Goal: Entertainment & Leisure: Consume media (video, audio)

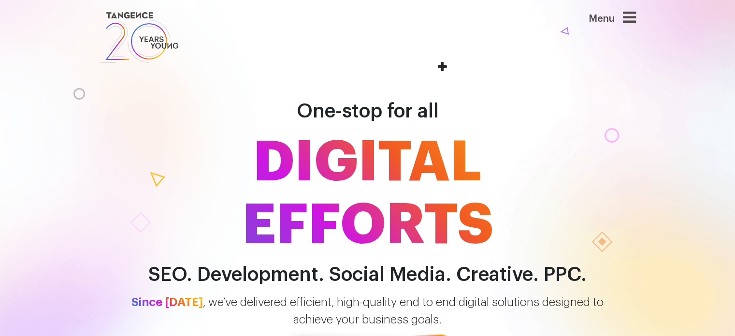
click at [630, 17] on icon at bounding box center [629, 17] width 13 height 15
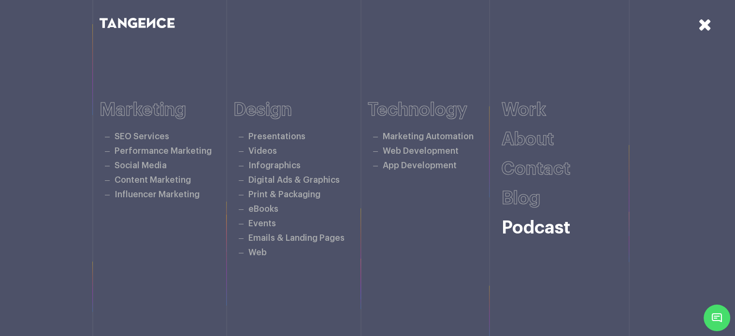
click at [524, 229] on link "Podcast" at bounding box center [536, 228] width 69 height 18
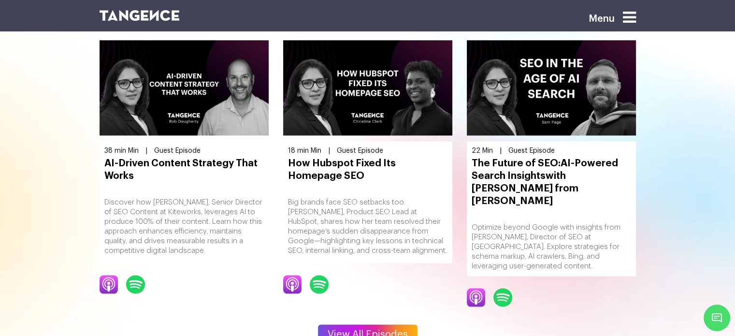
scroll to position [1209, 0]
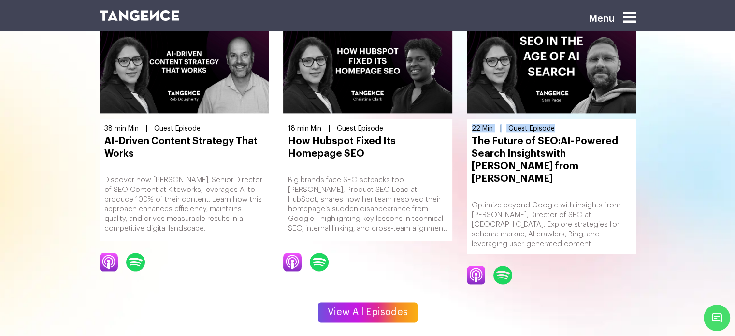
drag, startPoint x: 470, startPoint y: 117, endPoint x: 563, endPoint y: 117, distance: 92.8
click at [563, 119] on div "22 Min | Guest Episode The Future of SEO: AI-Powered Search Insights with Sam P…" at bounding box center [551, 186] width 169 height 135
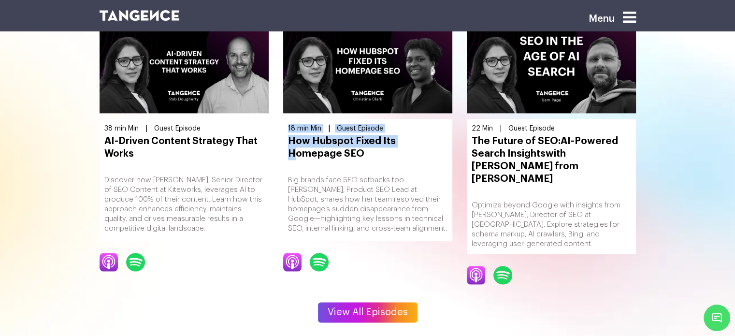
drag, startPoint x: 281, startPoint y: 117, endPoint x: 400, endPoint y: 123, distance: 119.1
click at [400, 123] on div "18 min Min | Guest Episode How Hubspot Fixed Its Homepage SEO Big brands face S…" at bounding box center [368, 160] width 184 height 284
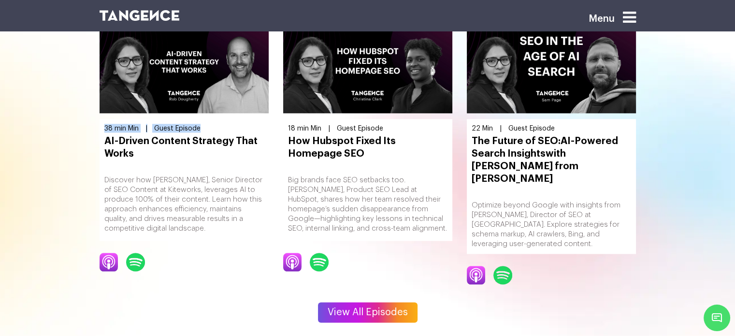
drag, startPoint x: 102, startPoint y: 119, endPoint x: 300, endPoint y: 189, distance: 209.6
click at [231, 120] on div "38 min Min | Guest Episode AI-Driven Content Strategy That Works Discover how R…" at bounding box center [184, 180] width 169 height 122
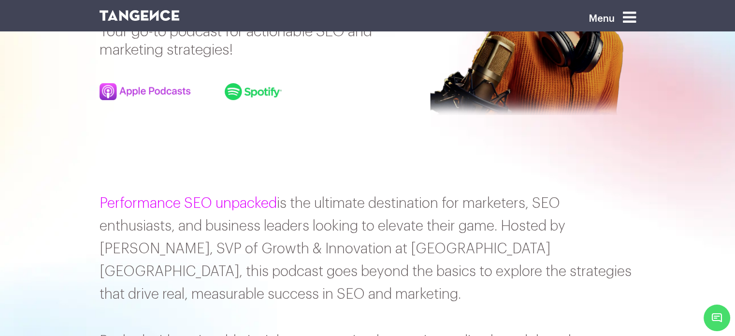
scroll to position [387, 0]
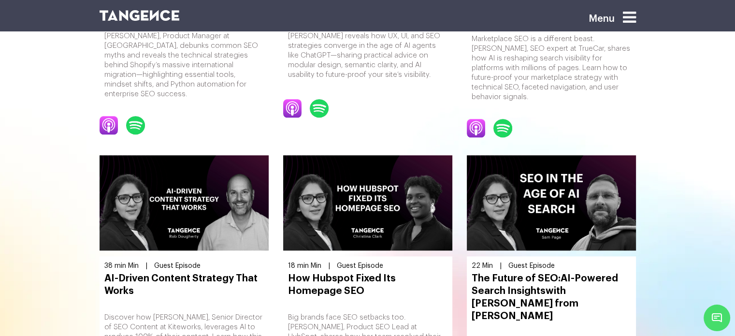
scroll to position [1257, 0]
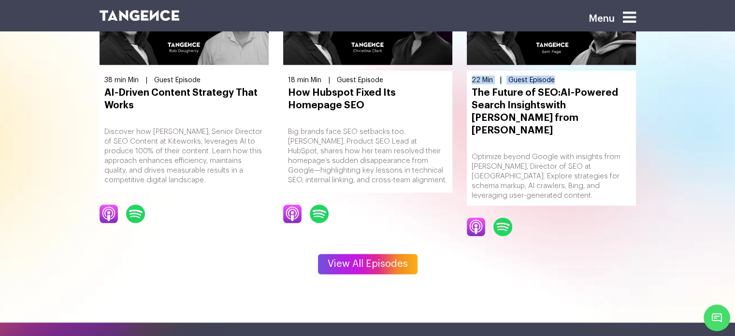
drag, startPoint x: 471, startPoint y: 68, endPoint x: 570, endPoint y: 67, distance: 99.1
click at [570, 71] on div "22 Min | Guest Episode The Future of SEO: AI-Powered Search Insights with Sam P…" at bounding box center [551, 138] width 169 height 135
copy div "22 Min | Guest Episode"
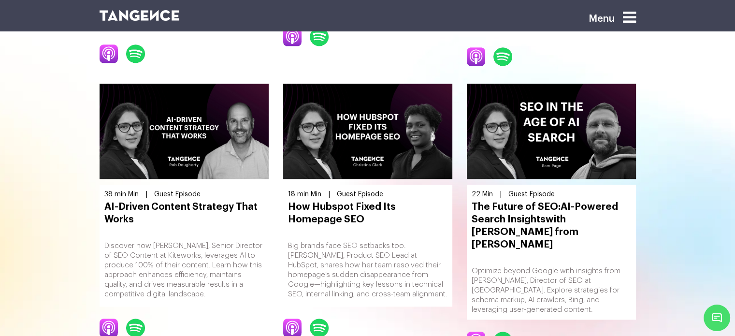
scroll to position [1160, 0]
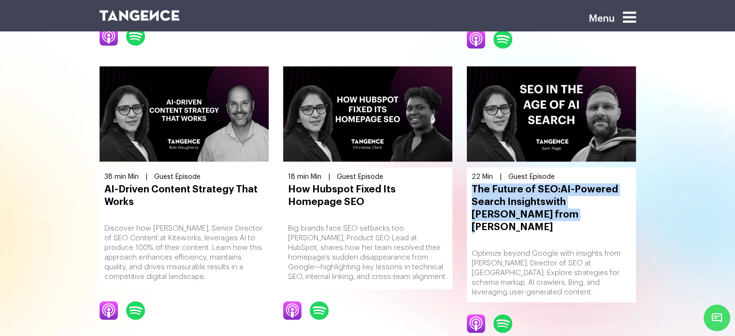
drag, startPoint x: 468, startPoint y: 179, endPoint x: 540, endPoint y: 204, distance: 76.0
click at [540, 204] on div "22 Min | Guest Episode The Future of SEO: AI-Powered Search Insights with Sam P…" at bounding box center [551, 234] width 169 height 135
copy h3 "The Future of SEO: AI-Powered Search Insights with Sam Page from Slack"
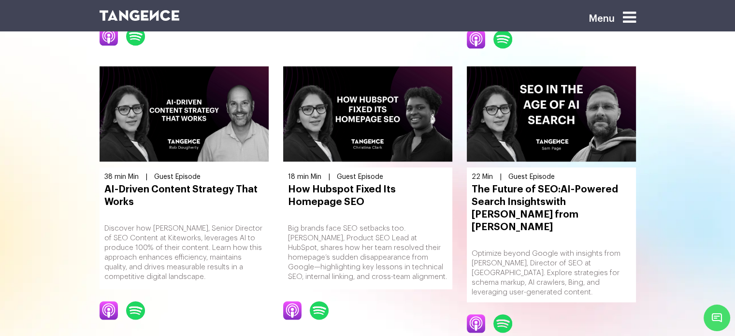
click at [483, 249] on p "Optimize beyond Google with insights from [PERSON_NAME], Director of SEO at [GE…" at bounding box center [552, 273] width 160 height 48
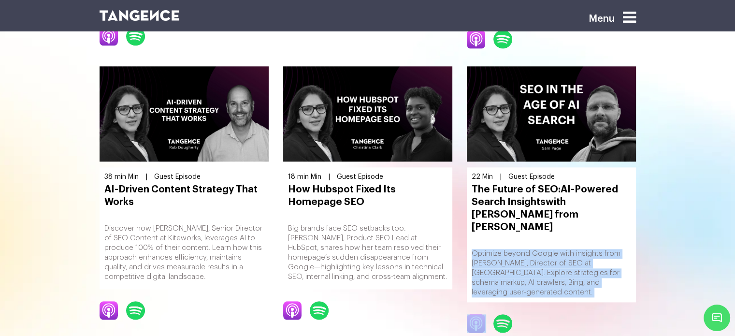
click at [483, 249] on p "Optimize beyond Google with insights from [PERSON_NAME], Director of SEO at [GE…" at bounding box center [552, 273] width 160 height 48
copy div "Optimize beyond Google with insights from [PERSON_NAME], Director of SEO at [GE…"
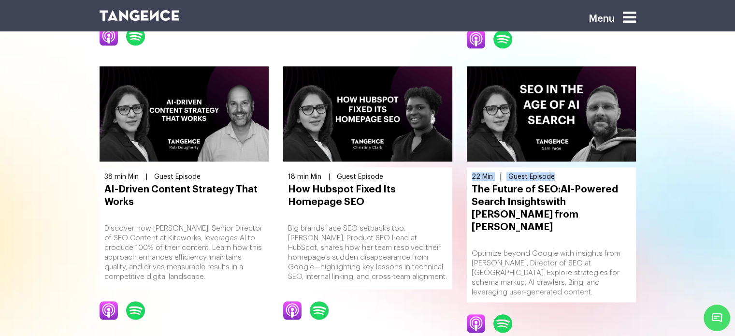
drag, startPoint x: 471, startPoint y: 167, endPoint x: 560, endPoint y: 167, distance: 88.5
click at [560, 172] on div "22 Min | Guest Episode" at bounding box center [552, 176] width 160 height 9
copy div "22 Min | Guest Episode"
drag, startPoint x: 476, startPoint y: 300, endPoint x: 641, endPoint y: 284, distance: 165.7
click at [670, 280] on section "MOST RECENT EPISODES 21 Min | Guest Episode SEO Myths & Technical Truths With P…" at bounding box center [367, 57] width 735 height 724
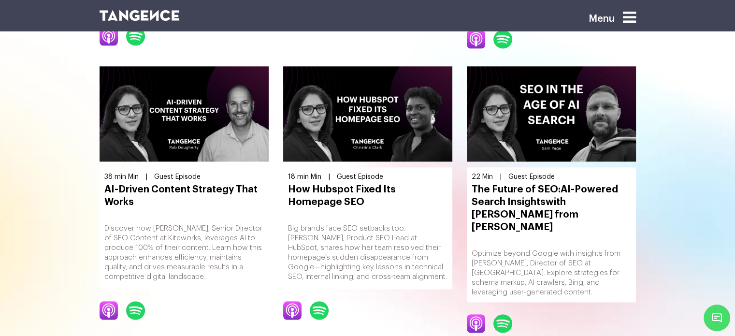
click at [472, 314] on img at bounding box center [476, 323] width 19 height 18
click at [322, 303] on img at bounding box center [319, 310] width 19 height 18
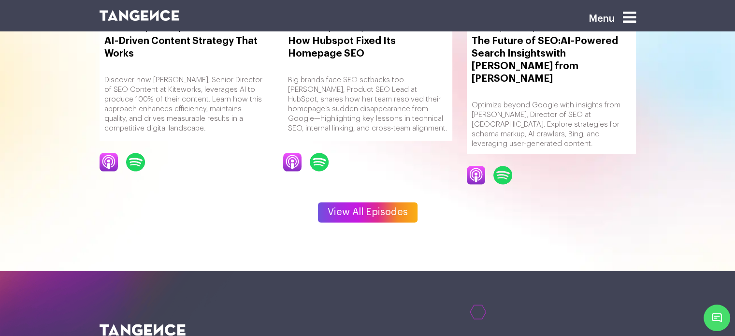
scroll to position [1354, 0]
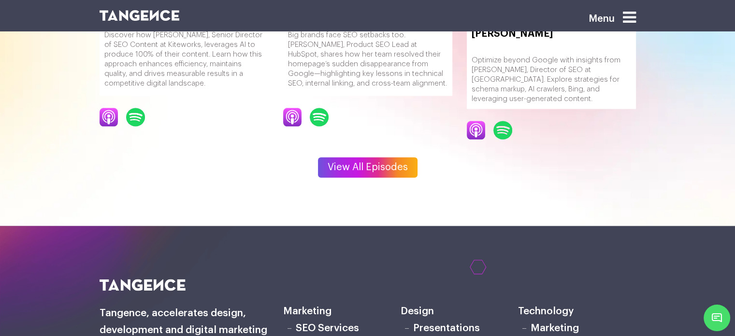
click at [509, 121] on img at bounding box center [503, 130] width 19 height 18
click at [478, 121] on img at bounding box center [476, 130] width 19 height 18
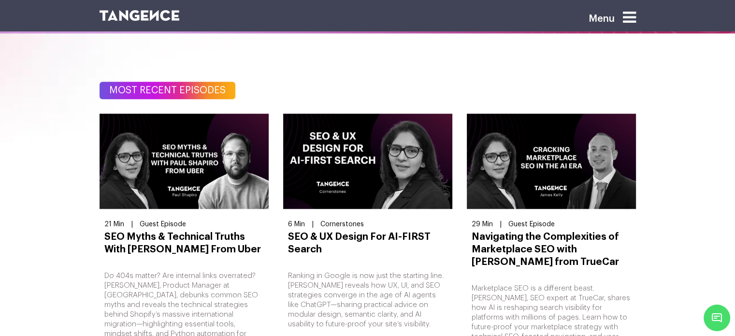
scroll to position [774, 0]
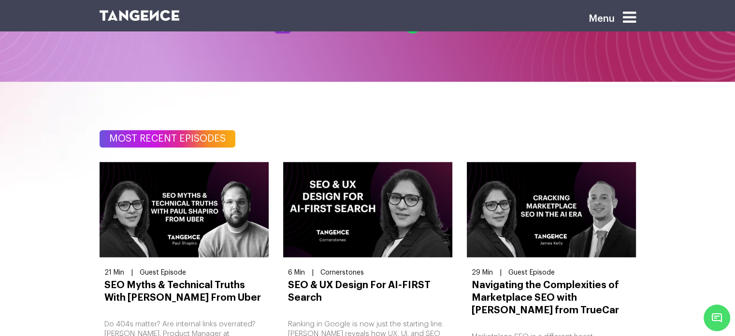
click at [130, 138] on span "MOST RECENT EPISODES" at bounding box center [168, 138] width 136 height 17
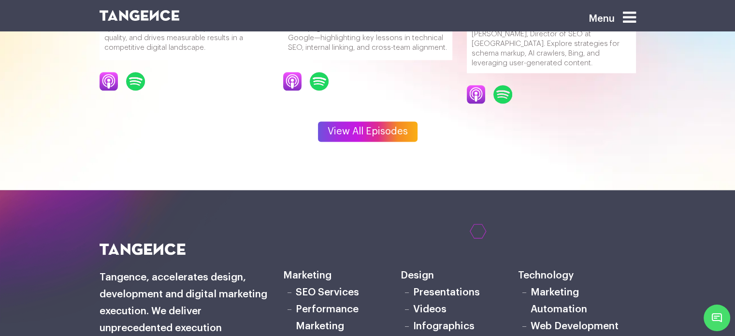
scroll to position [1450, 0]
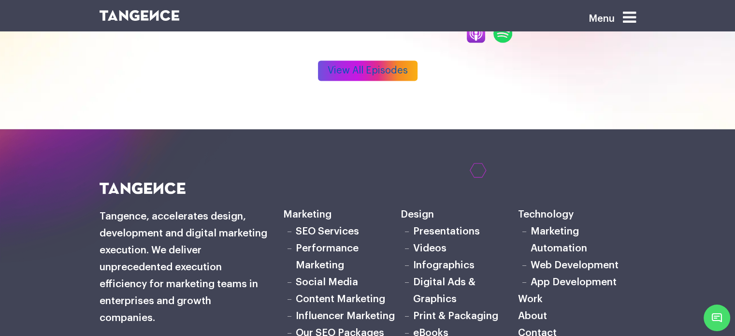
click at [375, 60] on link "View All Episodes" at bounding box center [368, 70] width 100 height 20
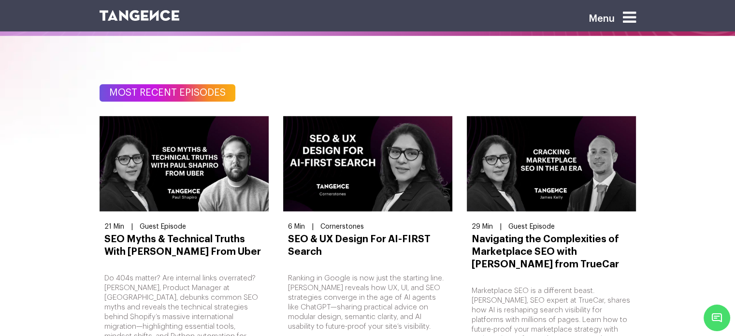
scroll to position [822, 0]
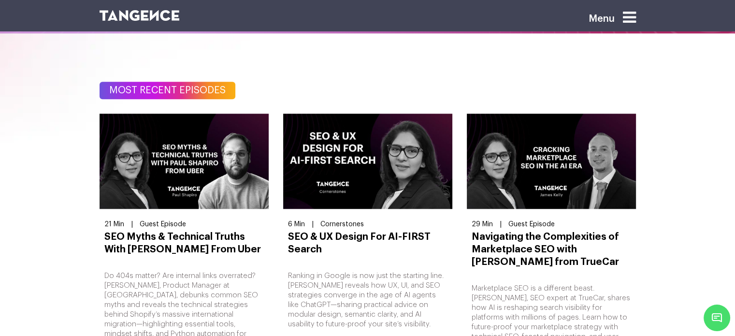
click at [129, 90] on span "MOST RECENT EPISODES" at bounding box center [168, 90] width 136 height 17
copy div "MOST RECENT EPISODES"
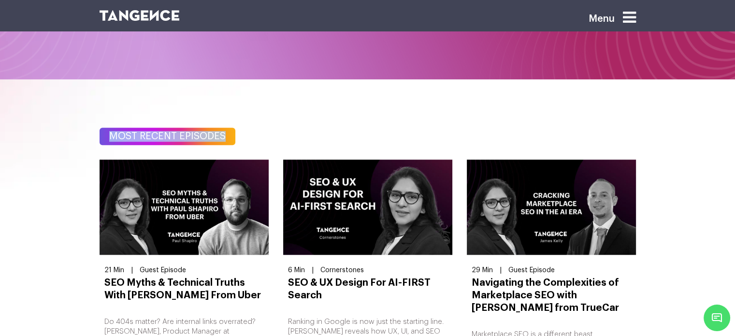
scroll to position [774, 0]
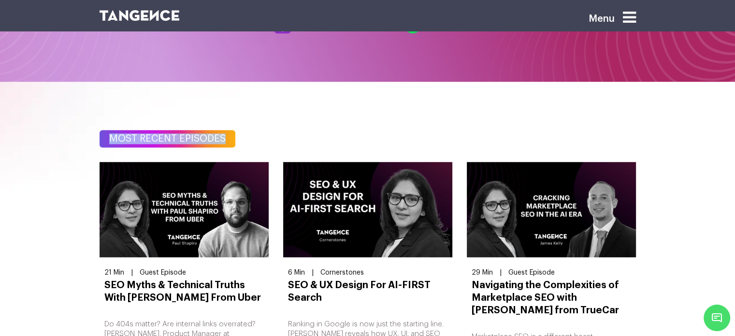
click at [152, 137] on span "MOST RECENT EPISODES" at bounding box center [168, 138] width 136 height 17
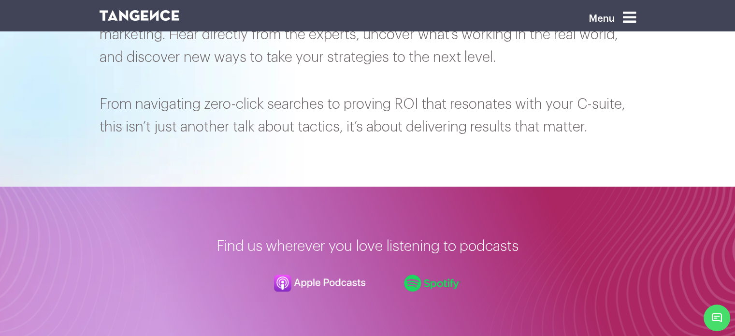
scroll to position [580, 0]
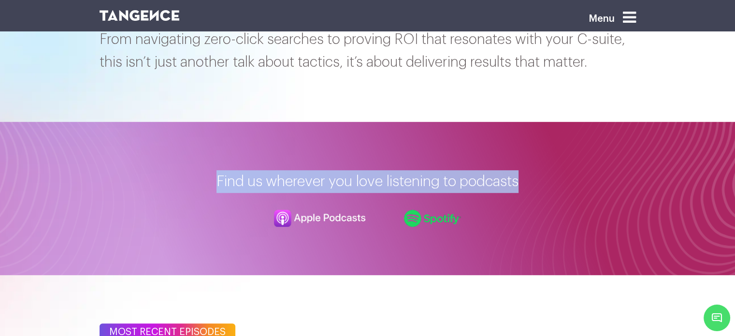
drag, startPoint x: 214, startPoint y: 178, endPoint x: 527, endPoint y: 178, distance: 312.8
click at [527, 178] on h2 "Find us wherever you love listening to podcasts" at bounding box center [368, 181] width 537 height 23
copy h2 "Find us wherever you love listening to podcasts"
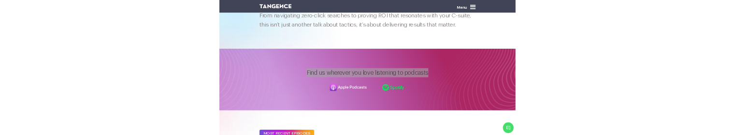
scroll to position [379, 0]
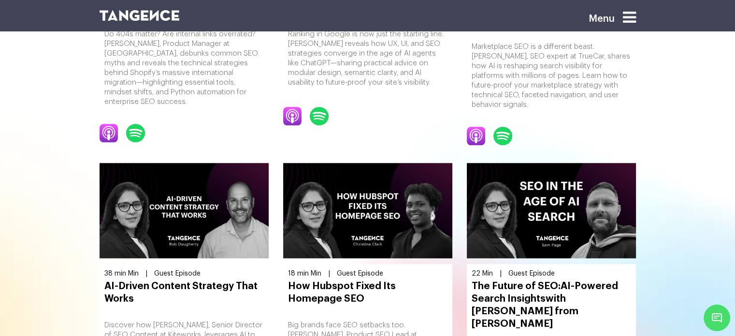
scroll to position [1305, 0]
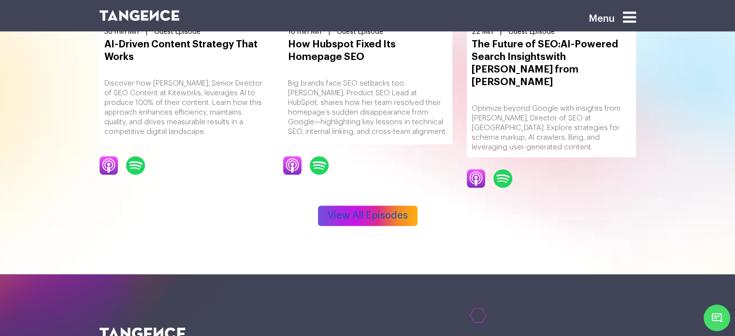
click at [351, 205] on link "View All Episodes" at bounding box center [368, 215] width 100 height 20
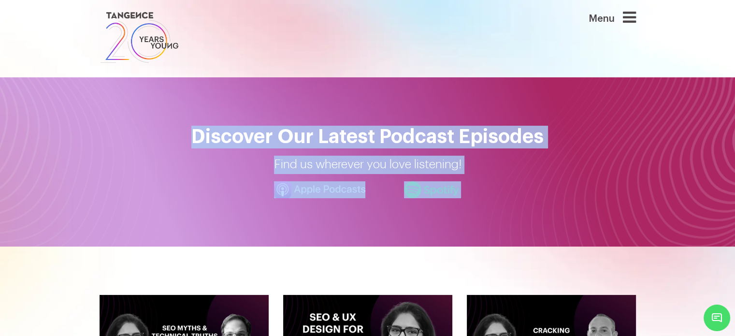
drag, startPoint x: 193, startPoint y: 135, endPoint x: 534, endPoint y: 188, distance: 345.0
click at [534, 188] on div "Discover Our Latest Podcast Episodes Find us wherever you love listening!" at bounding box center [367, 162] width 551 height 73
click at [545, 160] on p "Find us wherever you love listening!" at bounding box center [368, 165] width 537 height 18
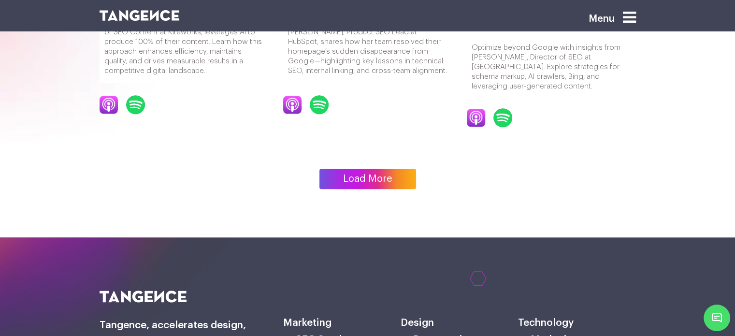
click at [356, 169] on link "Load More" at bounding box center [368, 179] width 97 height 20
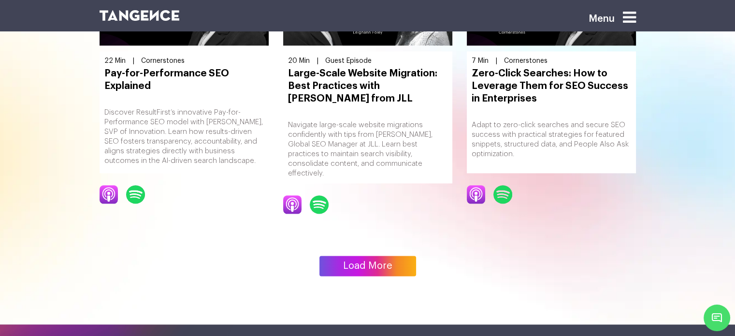
click at [371, 256] on link "Load More" at bounding box center [368, 266] width 97 height 20
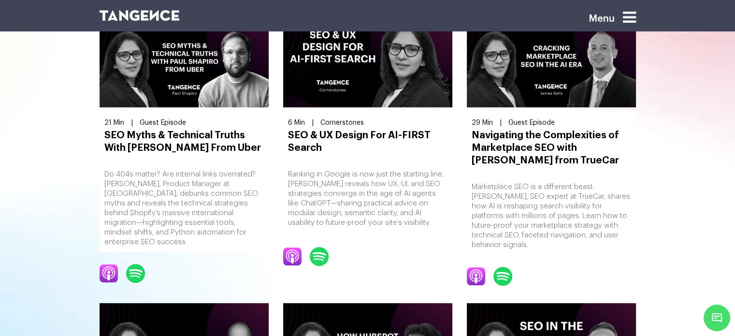
scroll to position [290, 0]
